Goal: Find specific page/section: Find specific page/section

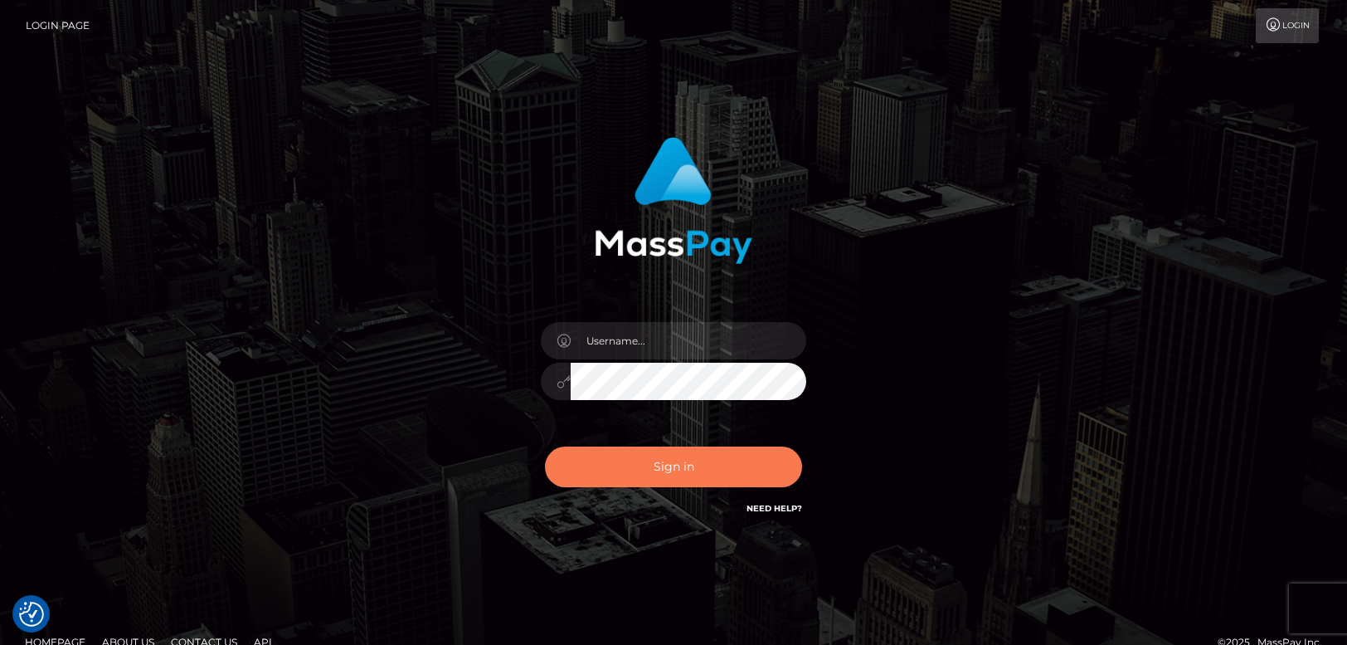
click at [655, 475] on button "Sign in" at bounding box center [673, 466] width 257 height 41
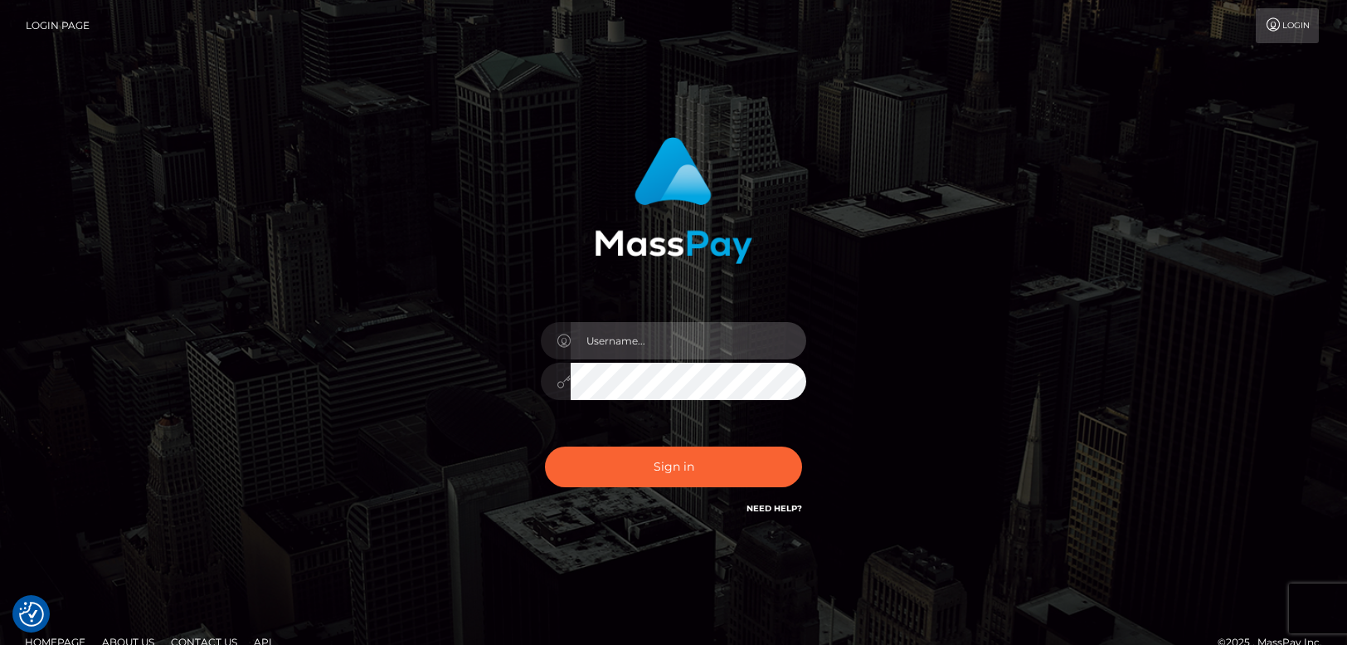
type input "[PERSON_NAME].tilia"
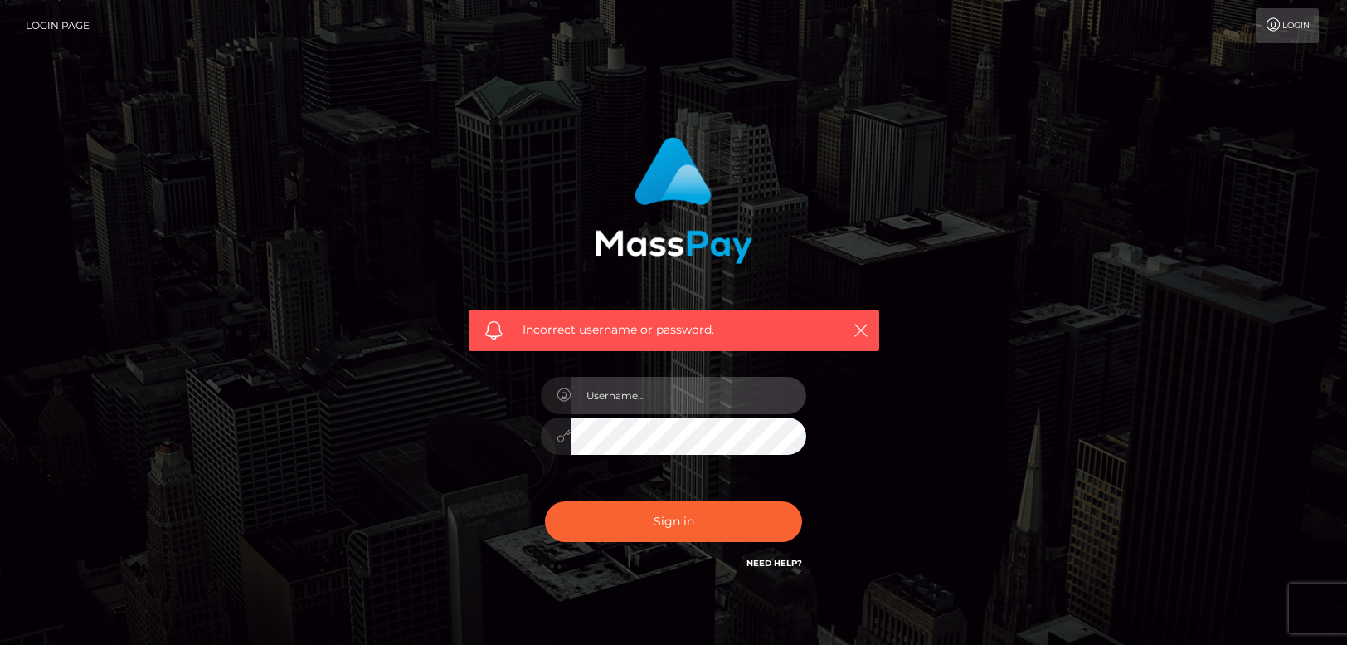
type input "[PERSON_NAME].tilia"
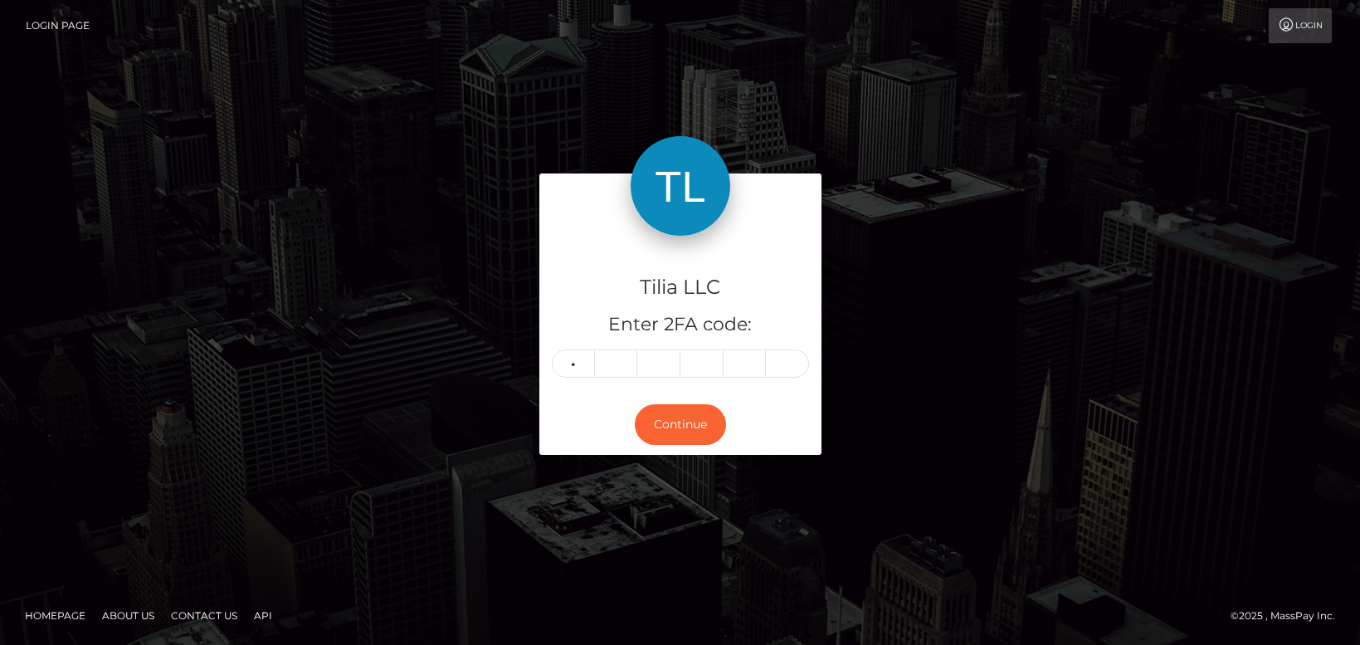
type input "9"
type input "7"
type input "9"
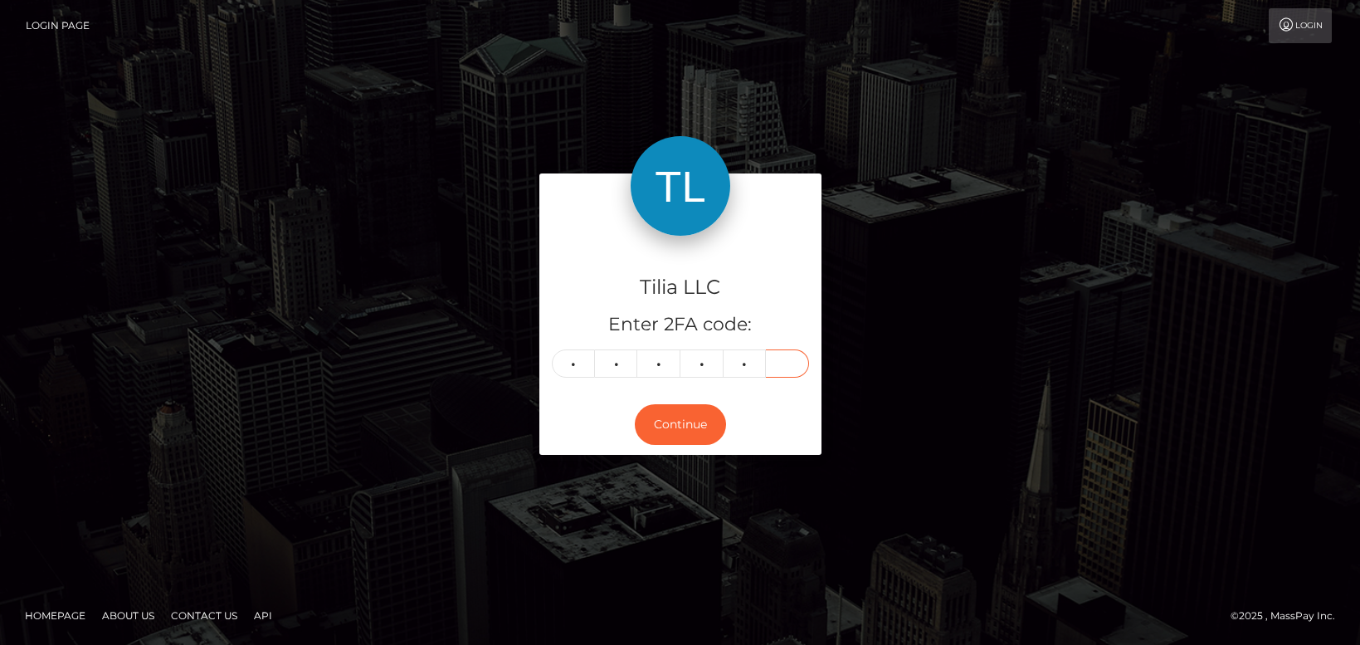
type input "0"
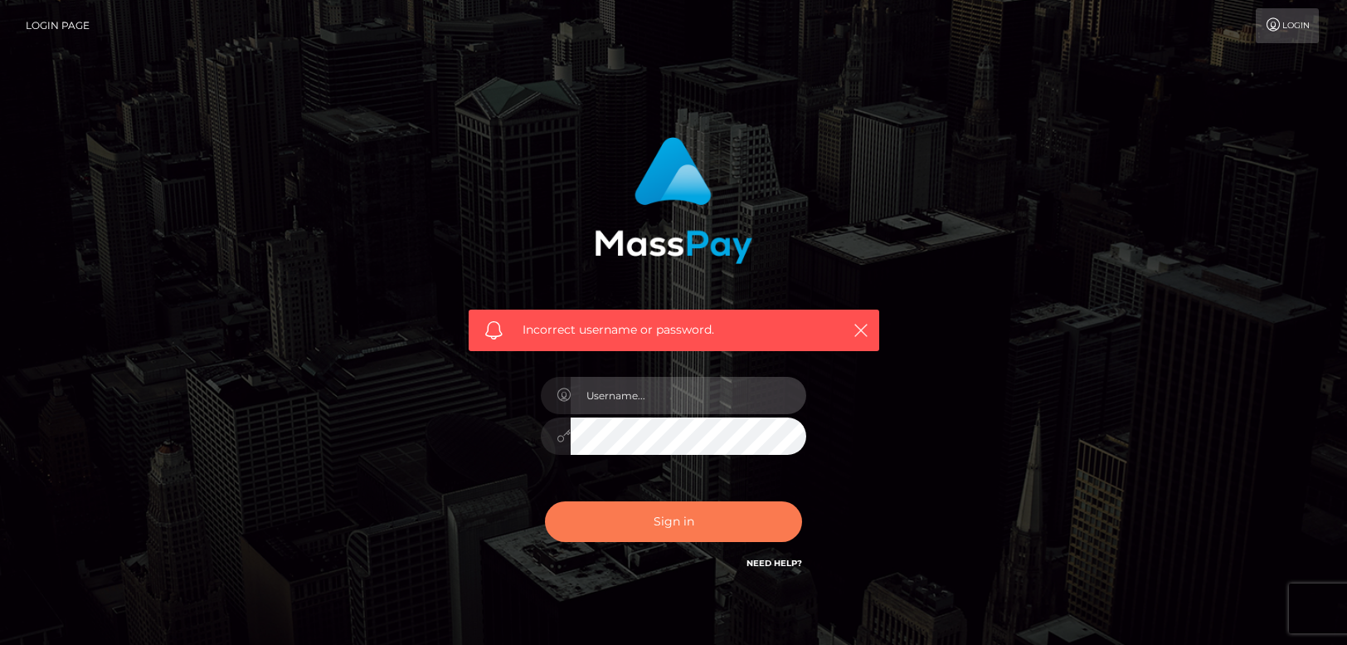
type input "[PERSON_NAME].tilia"
click at [667, 519] on button "Sign in" at bounding box center [673, 521] width 257 height 41
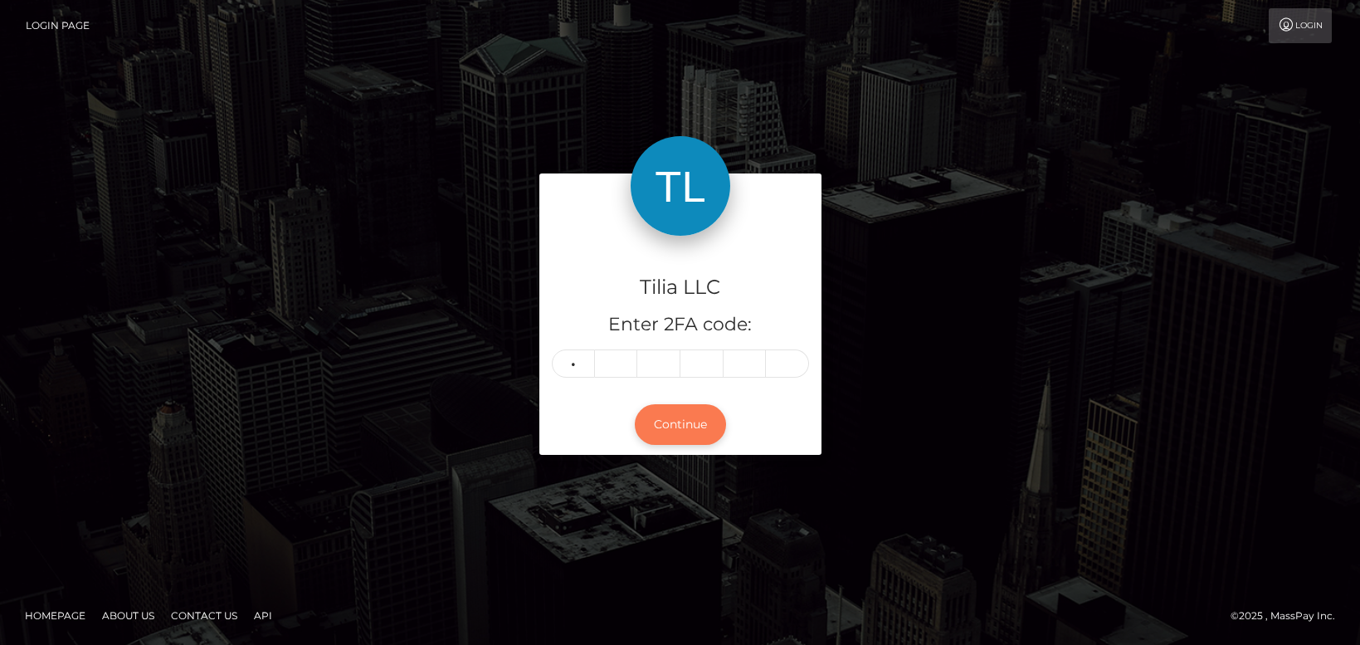
type input "0"
type input "8"
type input "7"
type input "2"
type input "5"
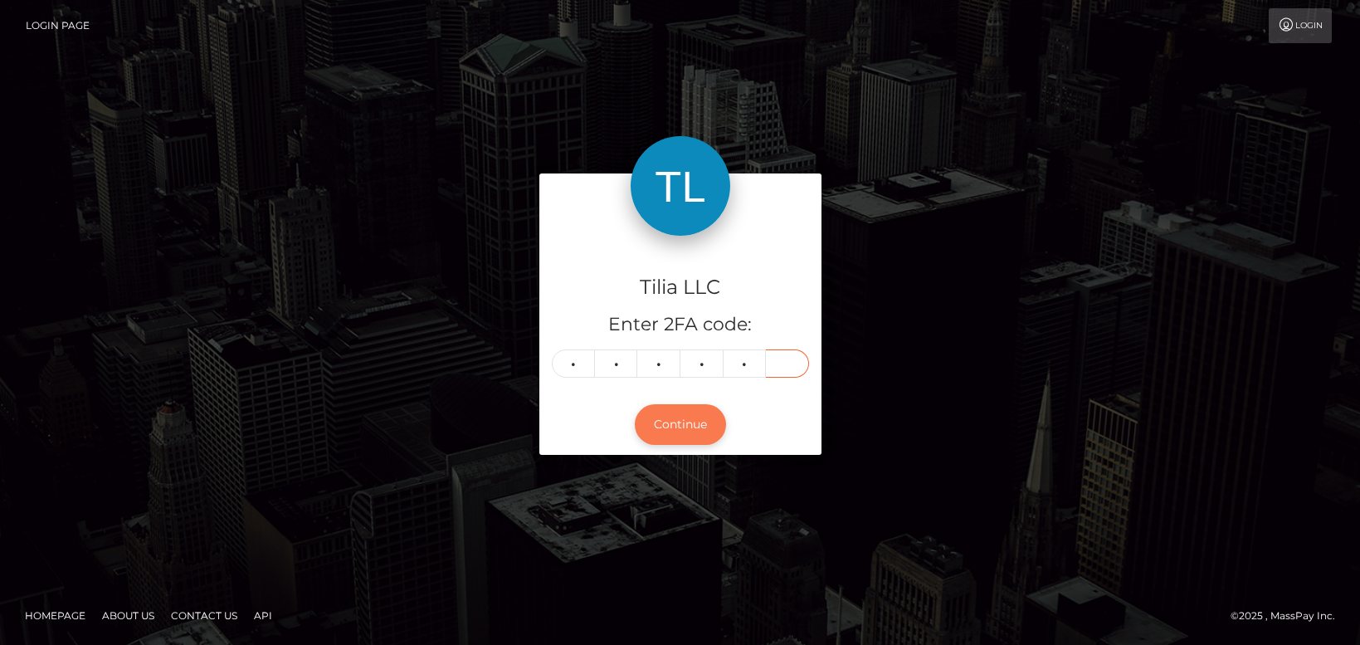
type input "8"
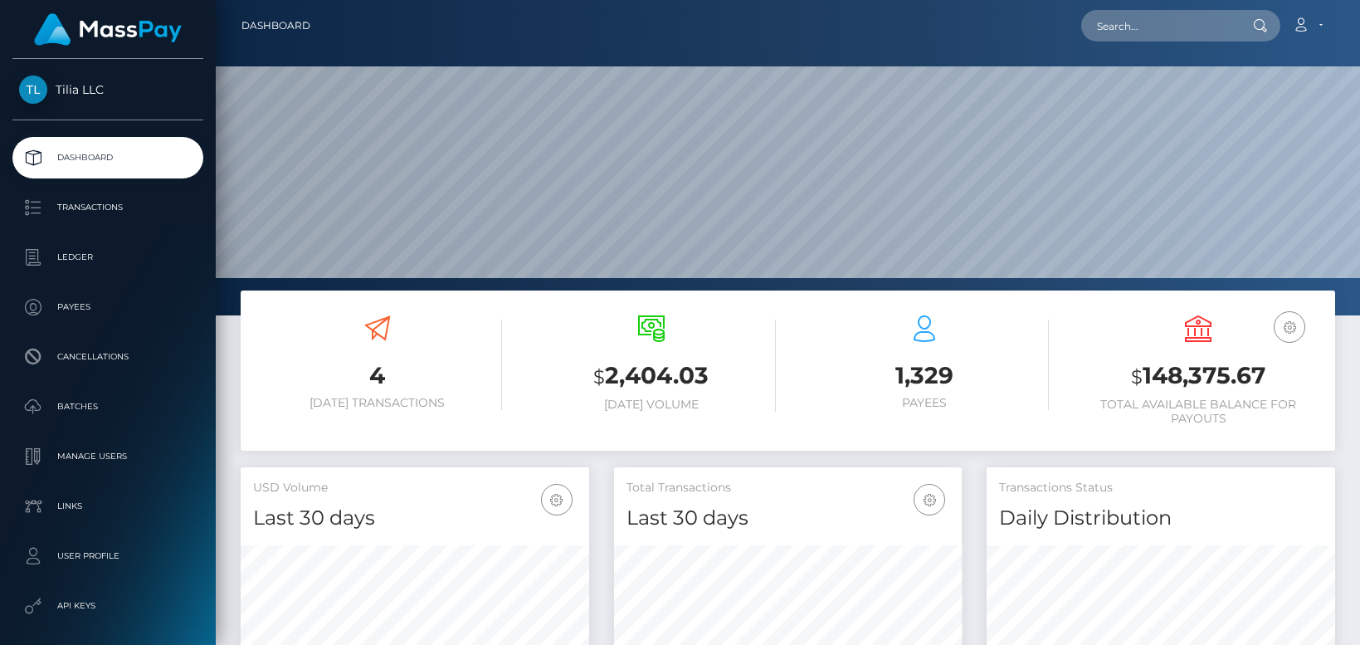
scroll to position [295, 348]
click at [1138, 17] on input "text" at bounding box center [1159, 26] width 156 height 32
paste input "0bffbd11-8df6-4dcc-89c0-c8017bc67ac4"
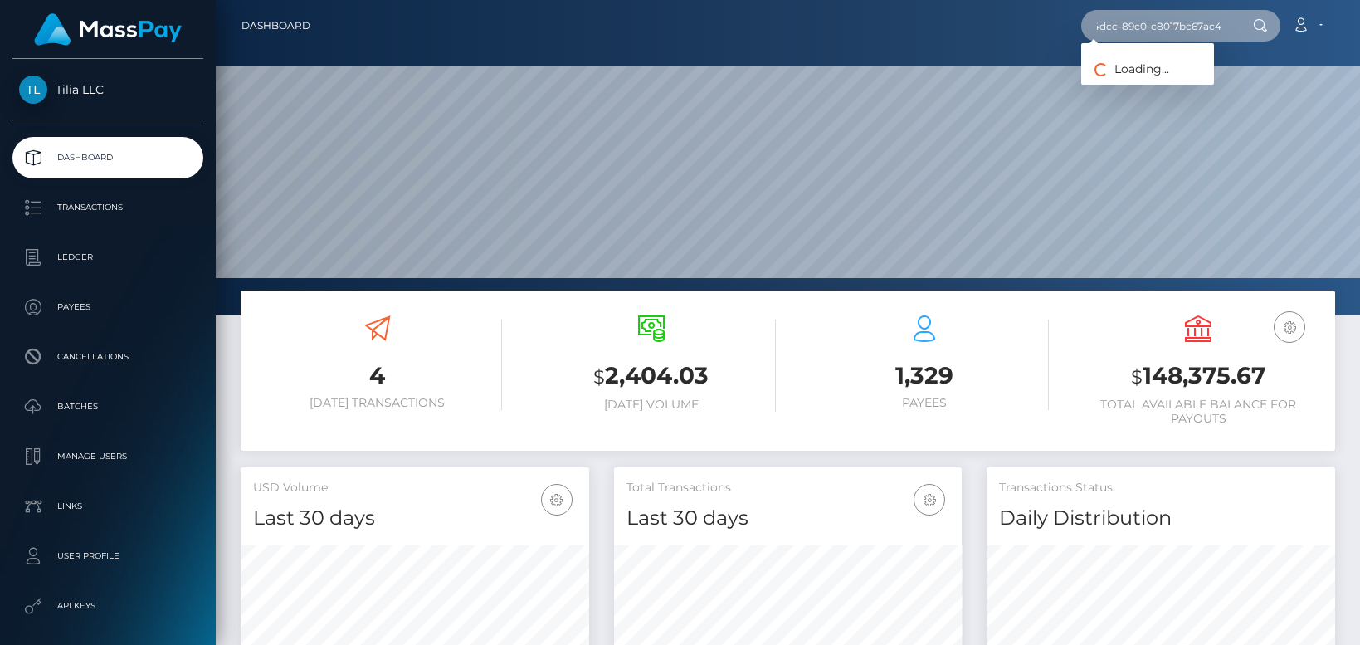
type input "0bffbd11-8df6-4dcc-89c0-c8017bc67ac4"
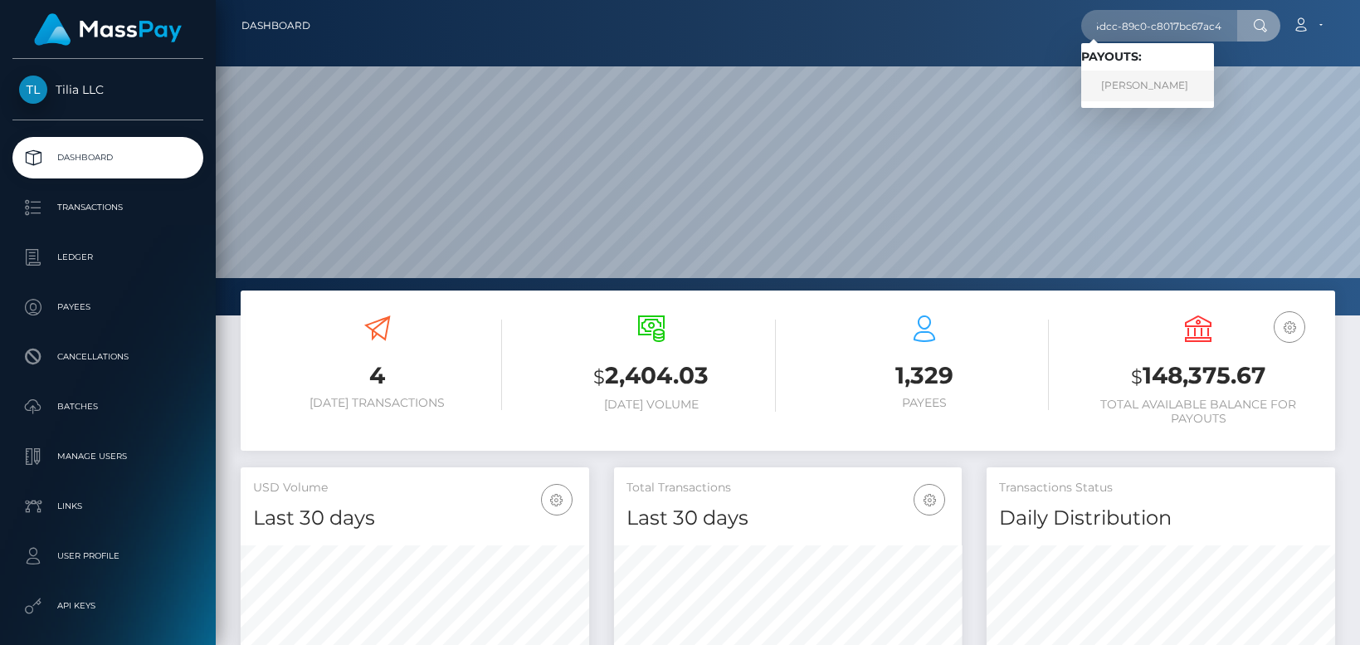
scroll to position [0, 0]
click at [1169, 90] on link "Kai Bernhard Dregler" at bounding box center [1147, 86] width 133 height 31
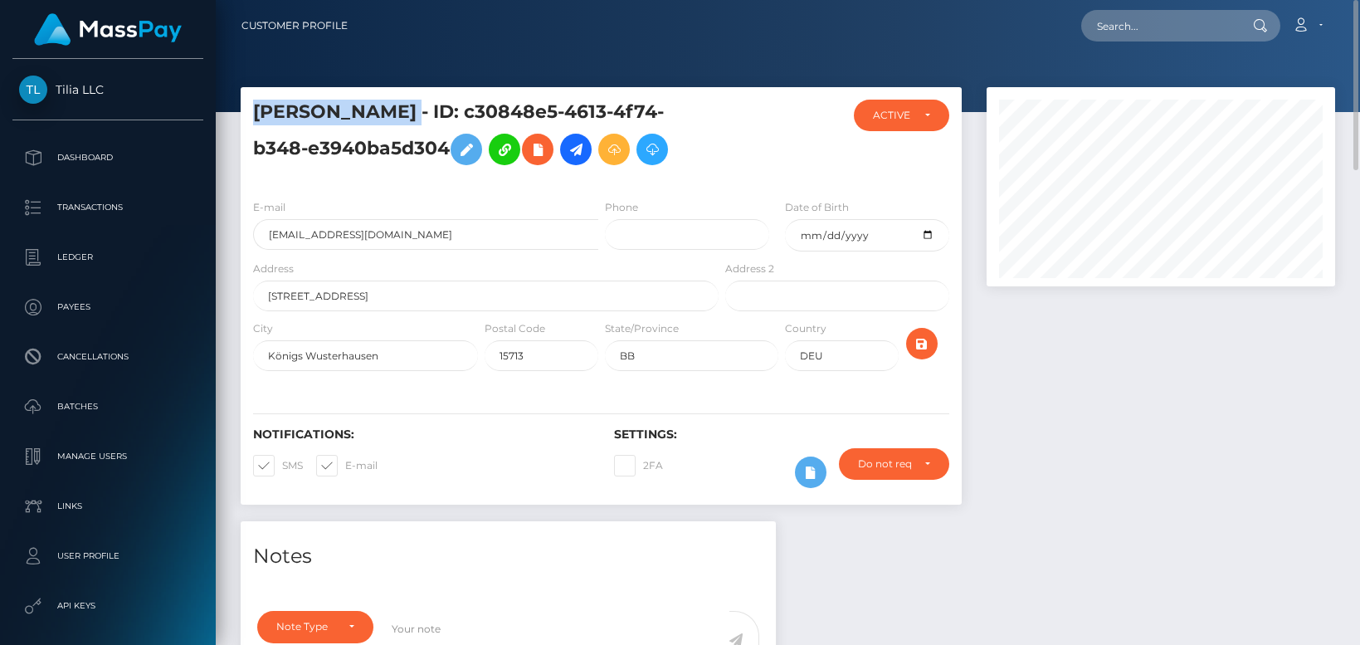
copy h5 "Kai Bernhard Dregler"
drag, startPoint x: 455, startPoint y: 109, endPoint x: 249, endPoint y: 108, distance: 205.7
click at [249, 108] on div "Kai Bernhard Dregler - ID: c30848e5-4613-4f74-b348-e3940ba5d304" at bounding box center [481, 143] width 481 height 86
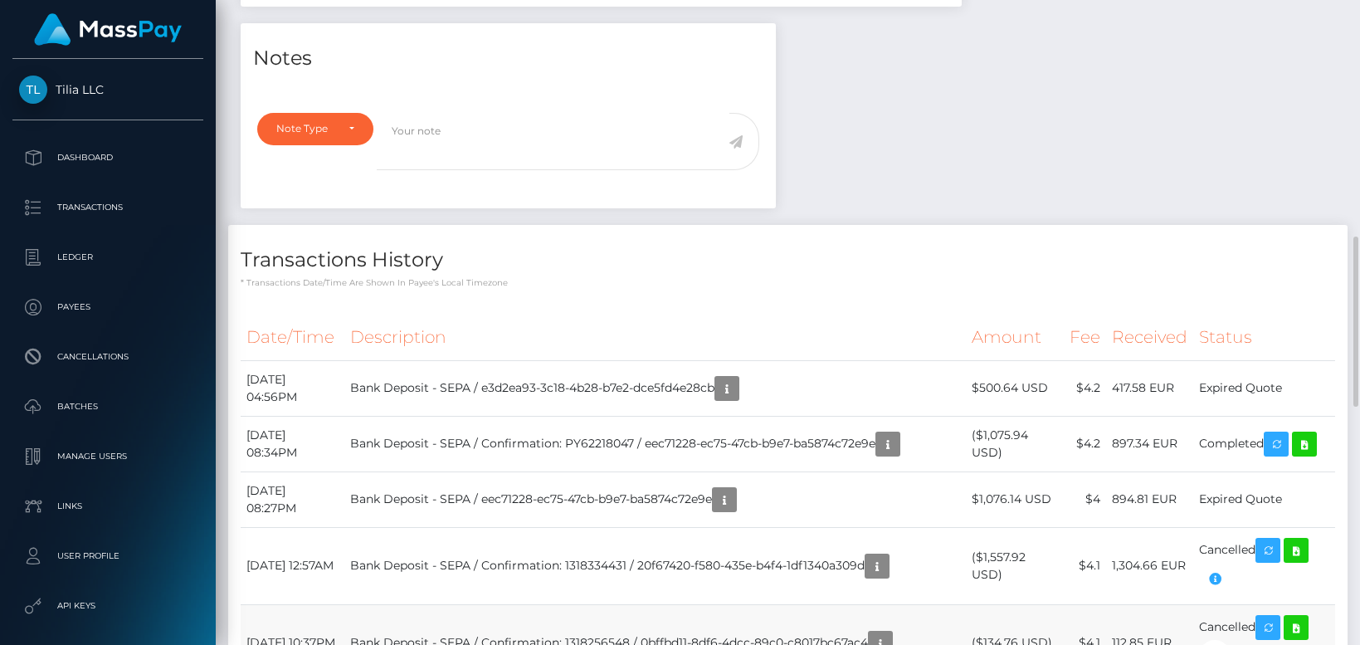
scroll to position [747, 0]
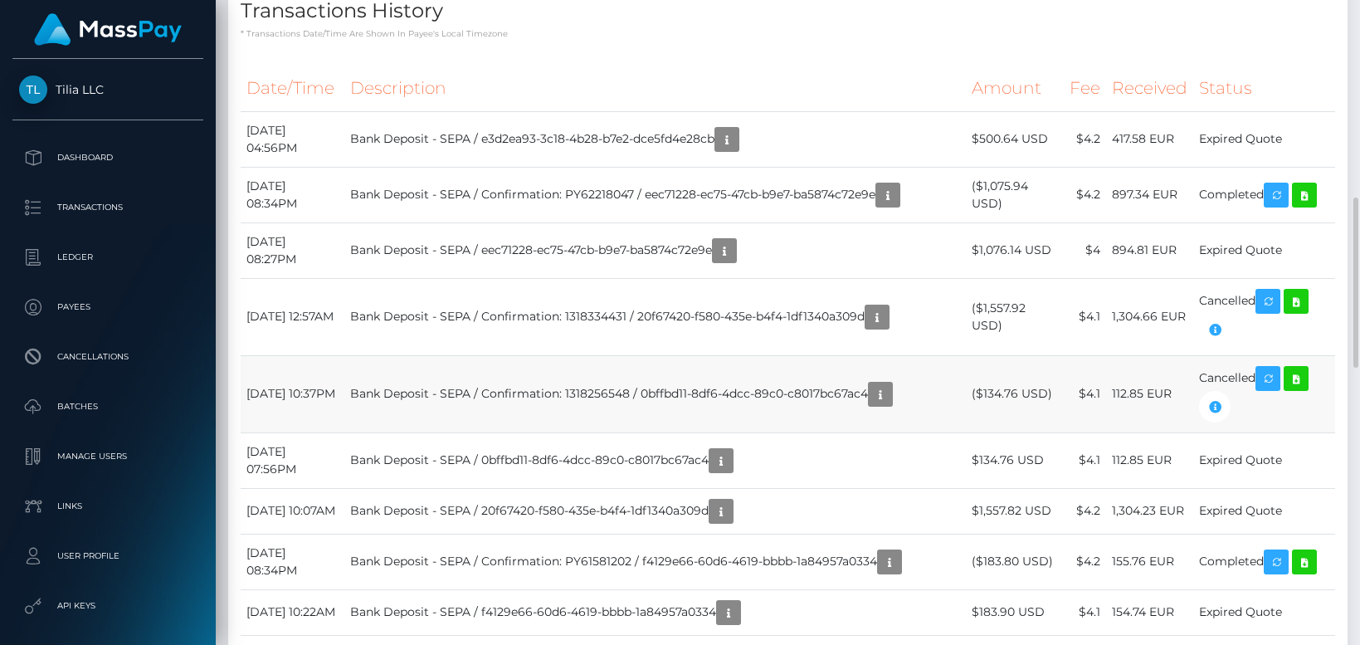
copy td "$134.76"
drag, startPoint x: 1026, startPoint y: 397, endPoint x: 985, endPoint y: 394, distance: 41.6
click at [985, 394] on td "($134.76 USD)" at bounding box center [1015, 393] width 98 height 77
copy td "August 12, 2025 07:56PM"
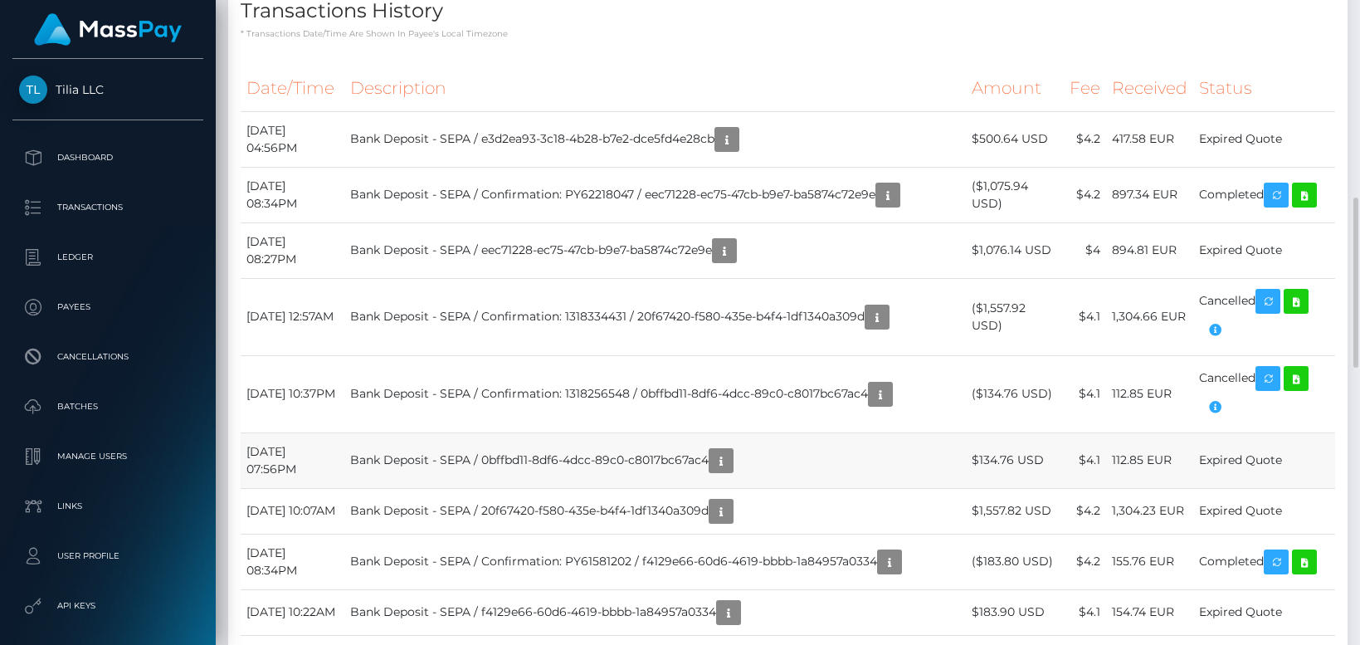
drag, startPoint x: 312, startPoint y: 466, endPoint x: 244, endPoint y: 454, distance: 69.2
click at [244, 454] on td "August 12, 2025 07:56PM" at bounding box center [293, 460] width 104 height 56
